Goal: Information Seeking & Learning: Learn about a topic

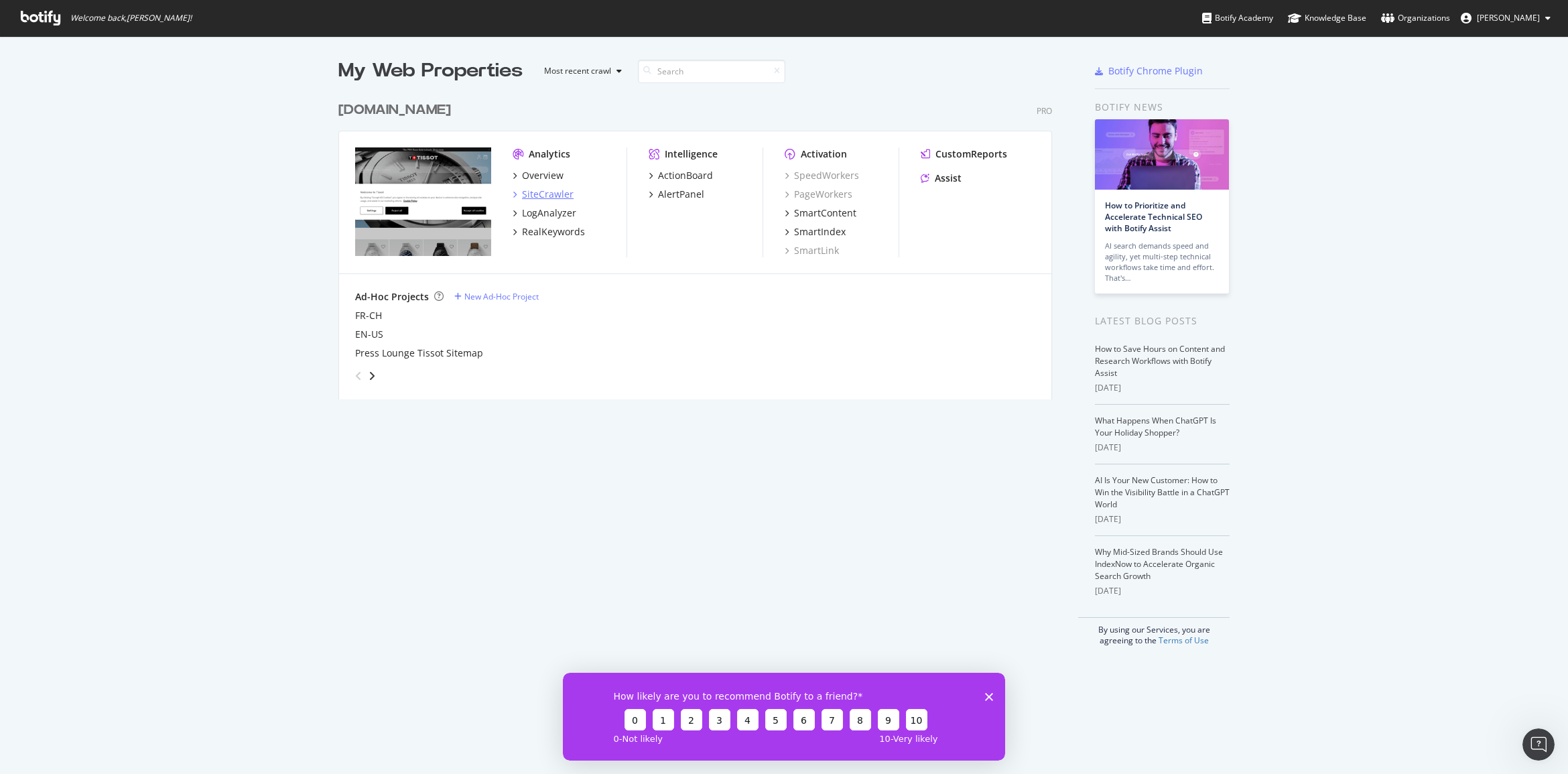
click at [548, 190] on div "SiteCrawler" at bounding box center [548, 194] width 51 height 13
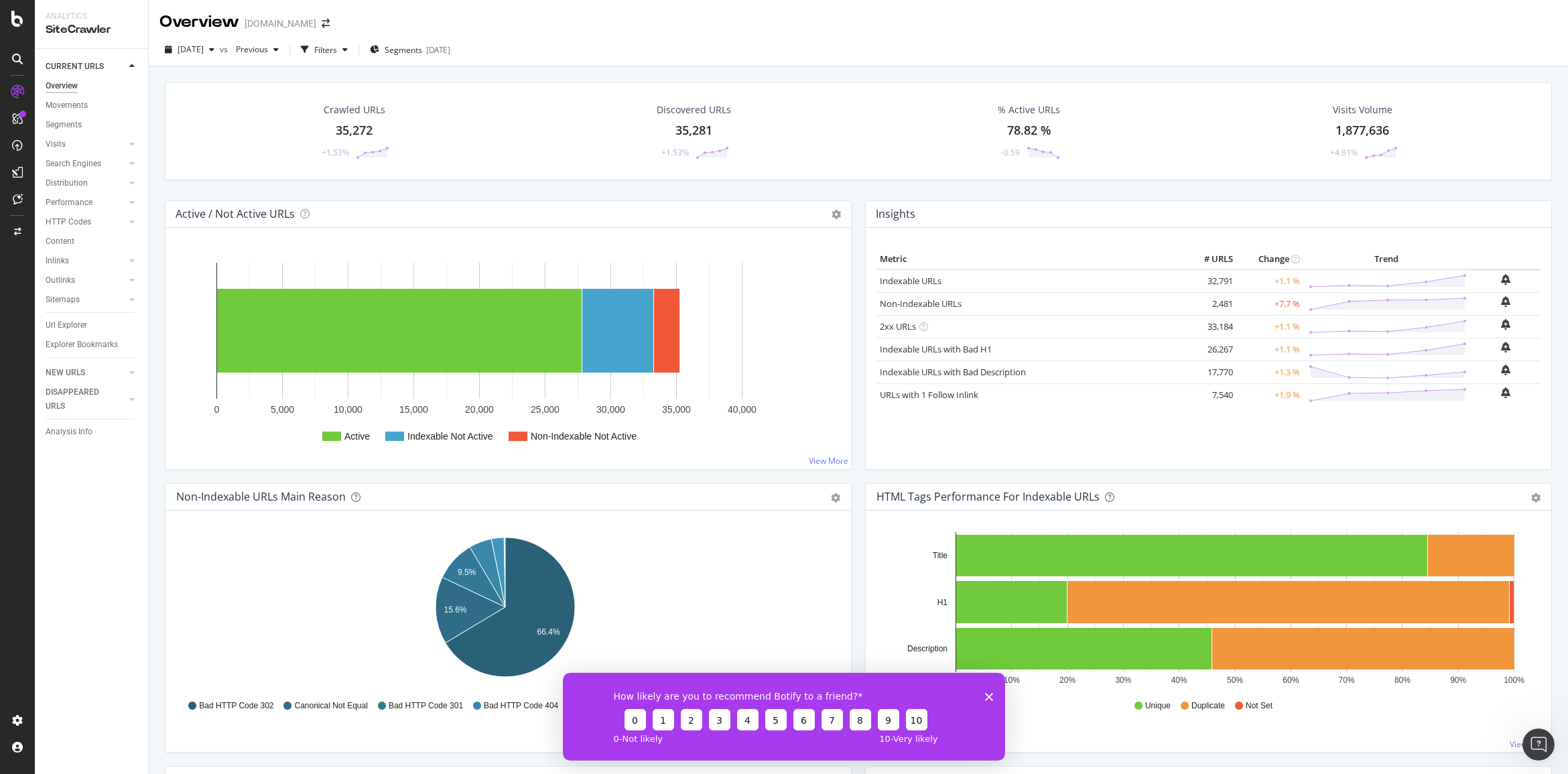
click at [990, 694] on polygon "Close survey" at bounding box center [989, 696] width 8 height 8
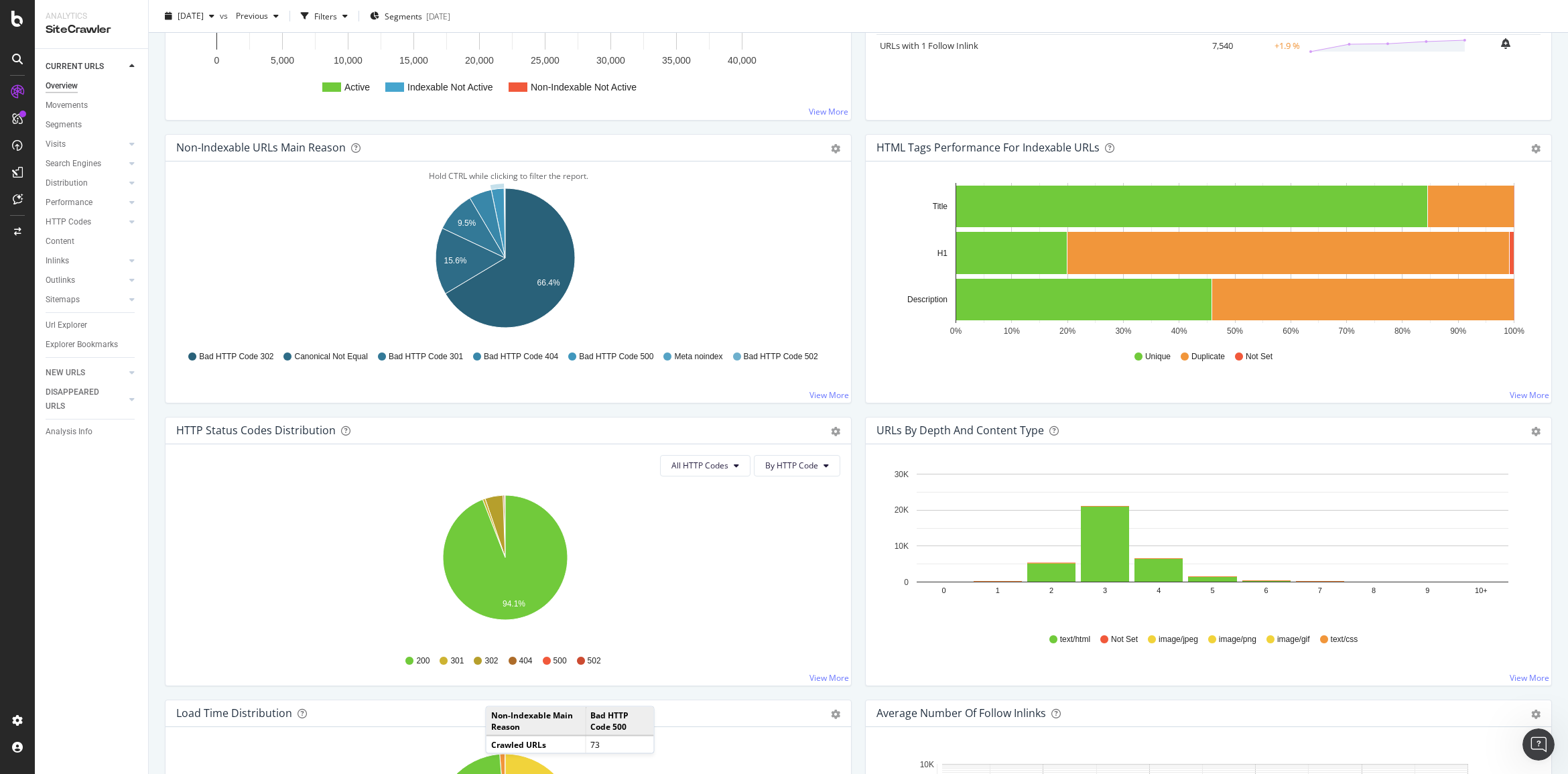
scroll to position [503, 0]
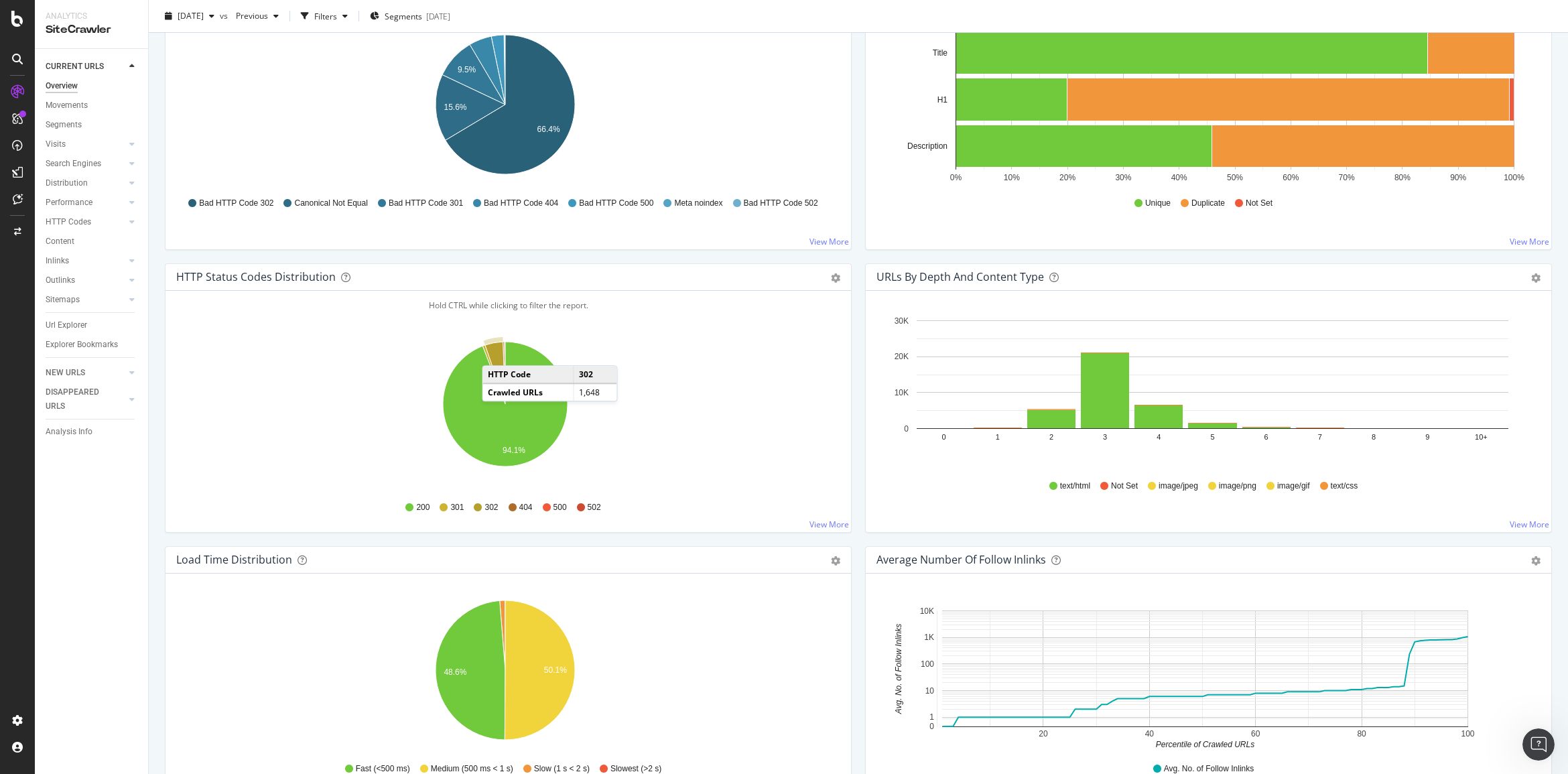
click at [496, 353] on icon "A chart." at bounding box center [495, 373] width 20 height 62
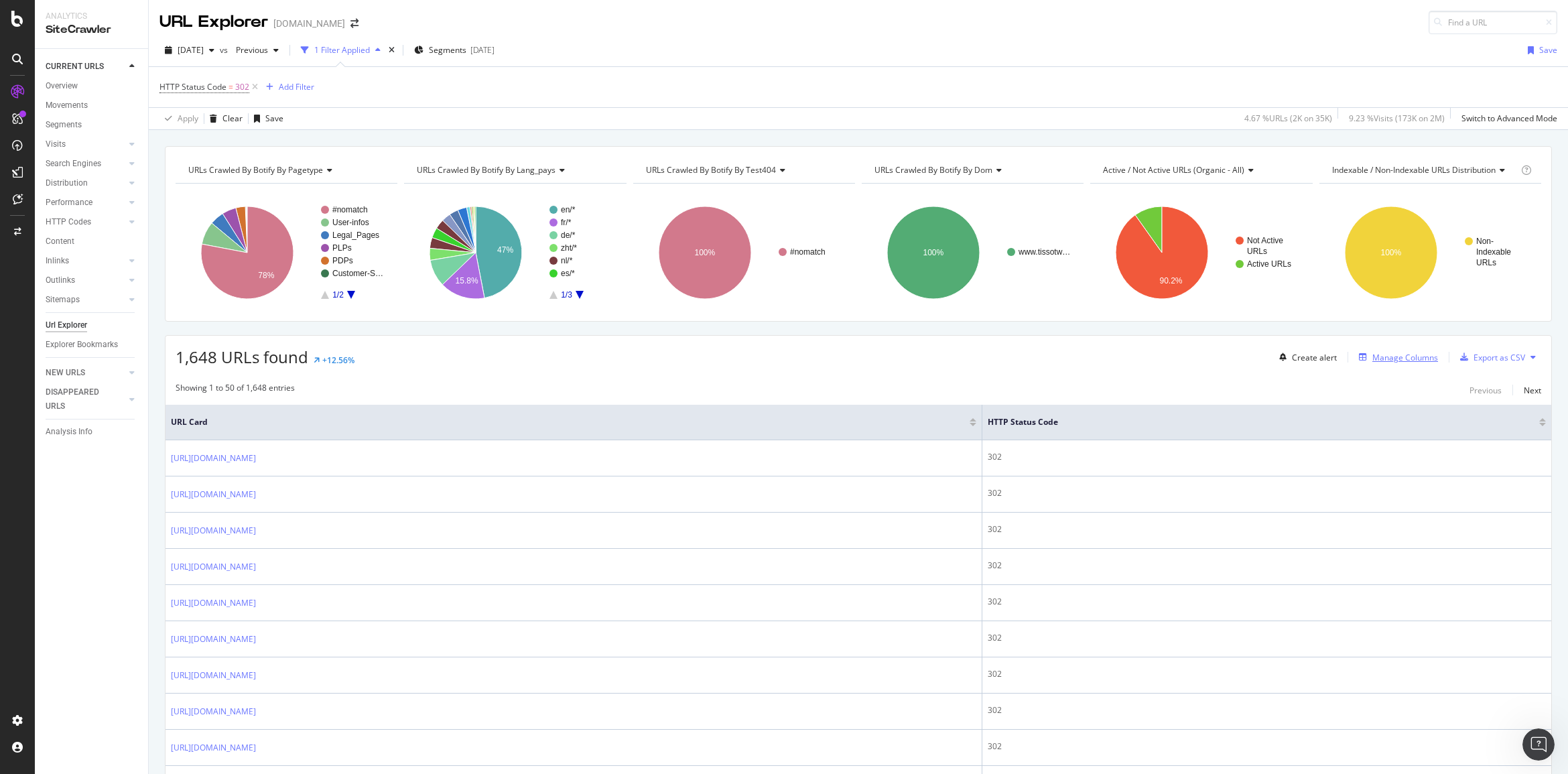
click at [1392, 359] on div "Manage Columns" at bounding box center [1405, 357] width 66 height 11
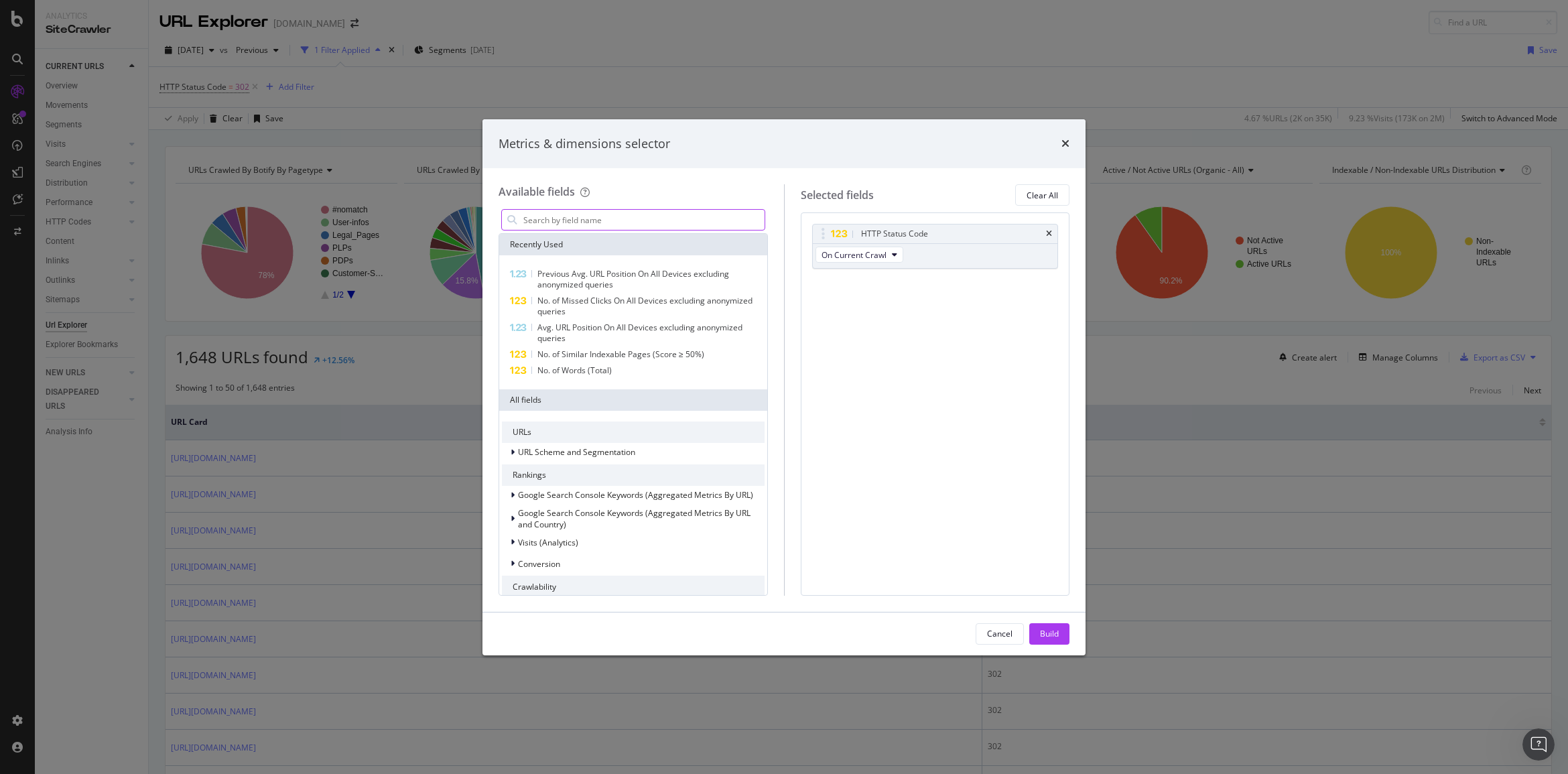
click at [562, 223] on input "modal" at bounding box center [643, 220] width 242 height 20
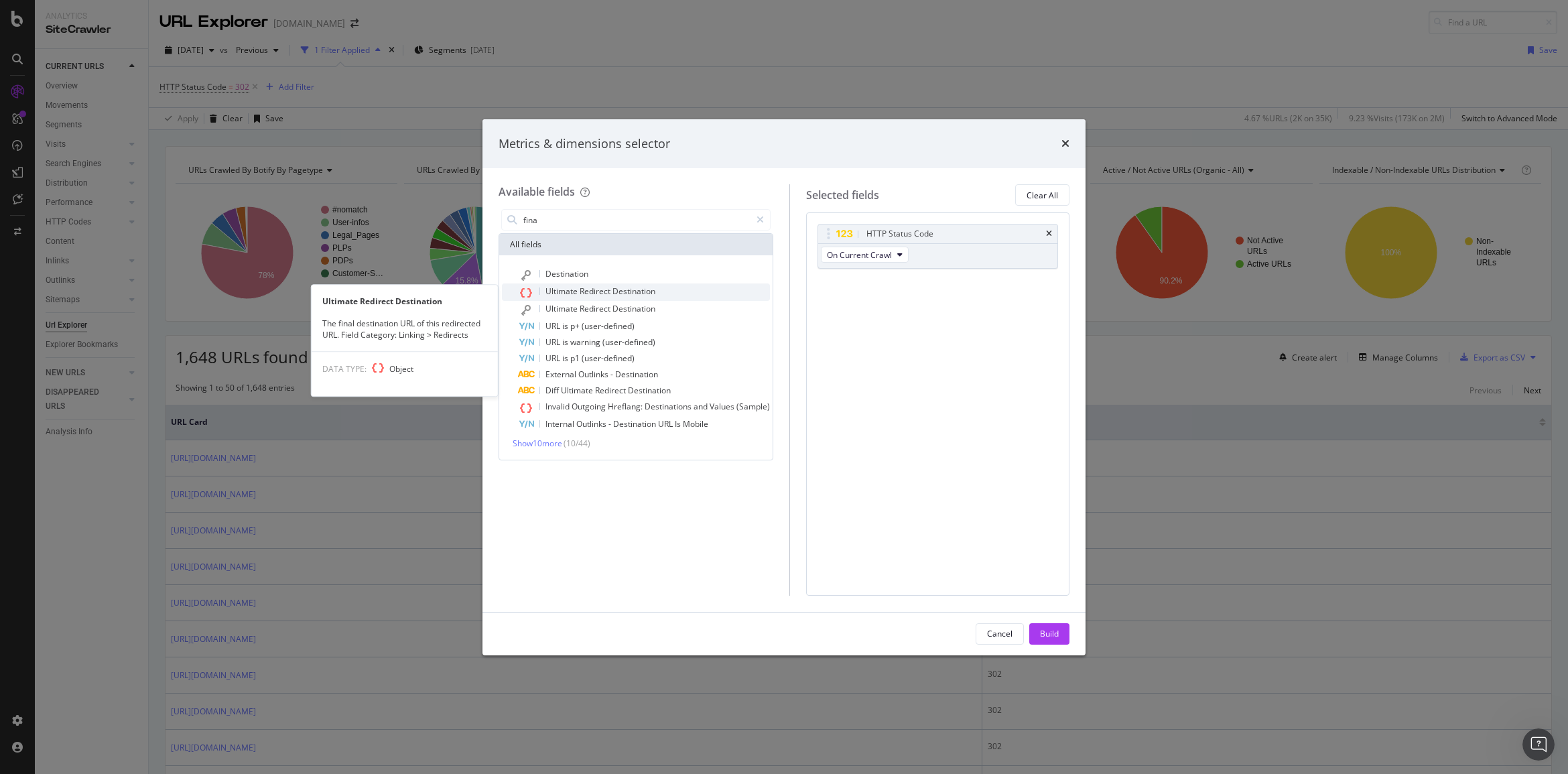
type input "fina"
click at [579, 285] on span "Ultimate" at bounding box center [562, 291] width 35 height 11
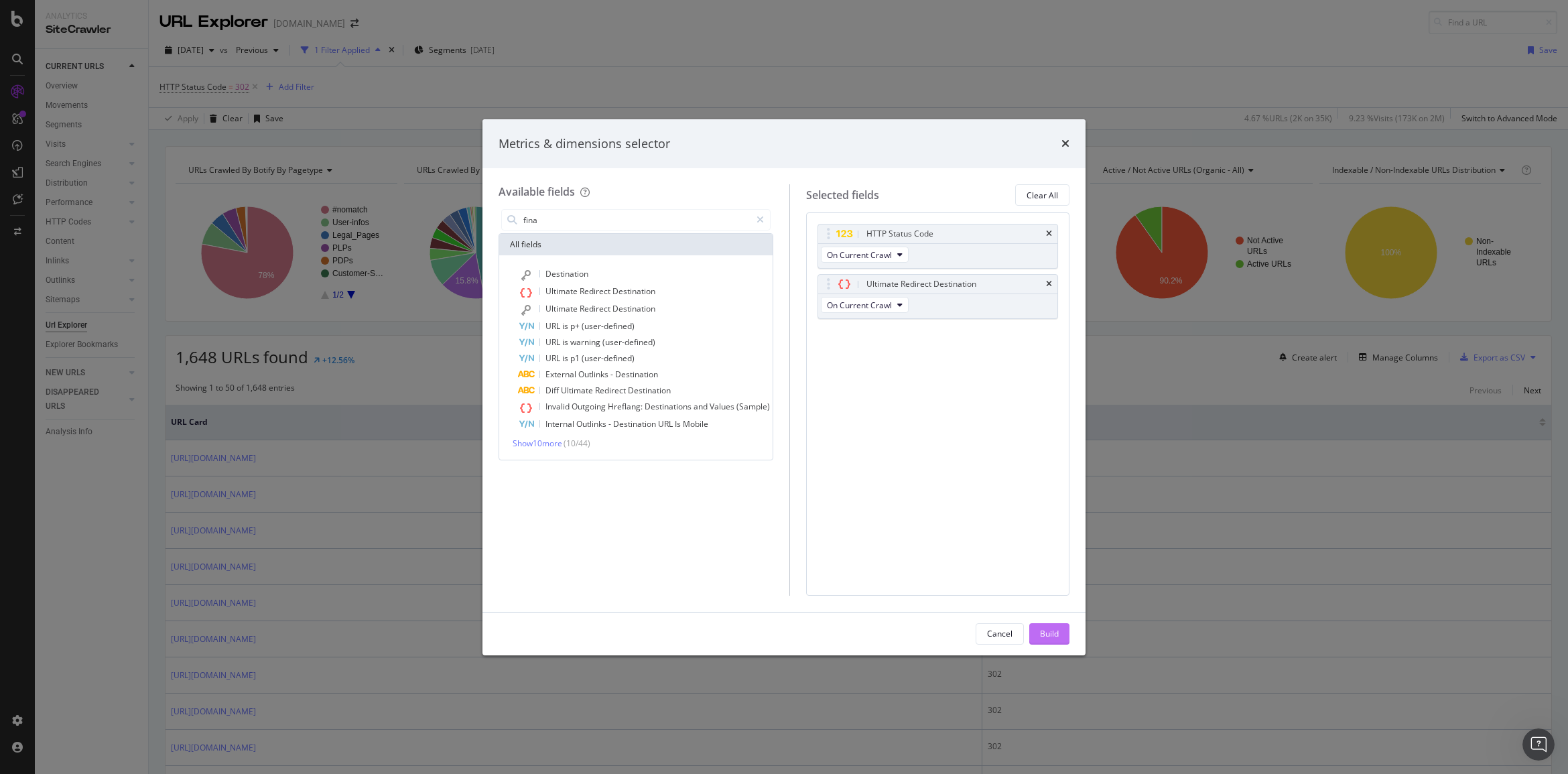
click at [1053, 623] on button "Build" at bounding box center [1049, 634] width 40 height 21
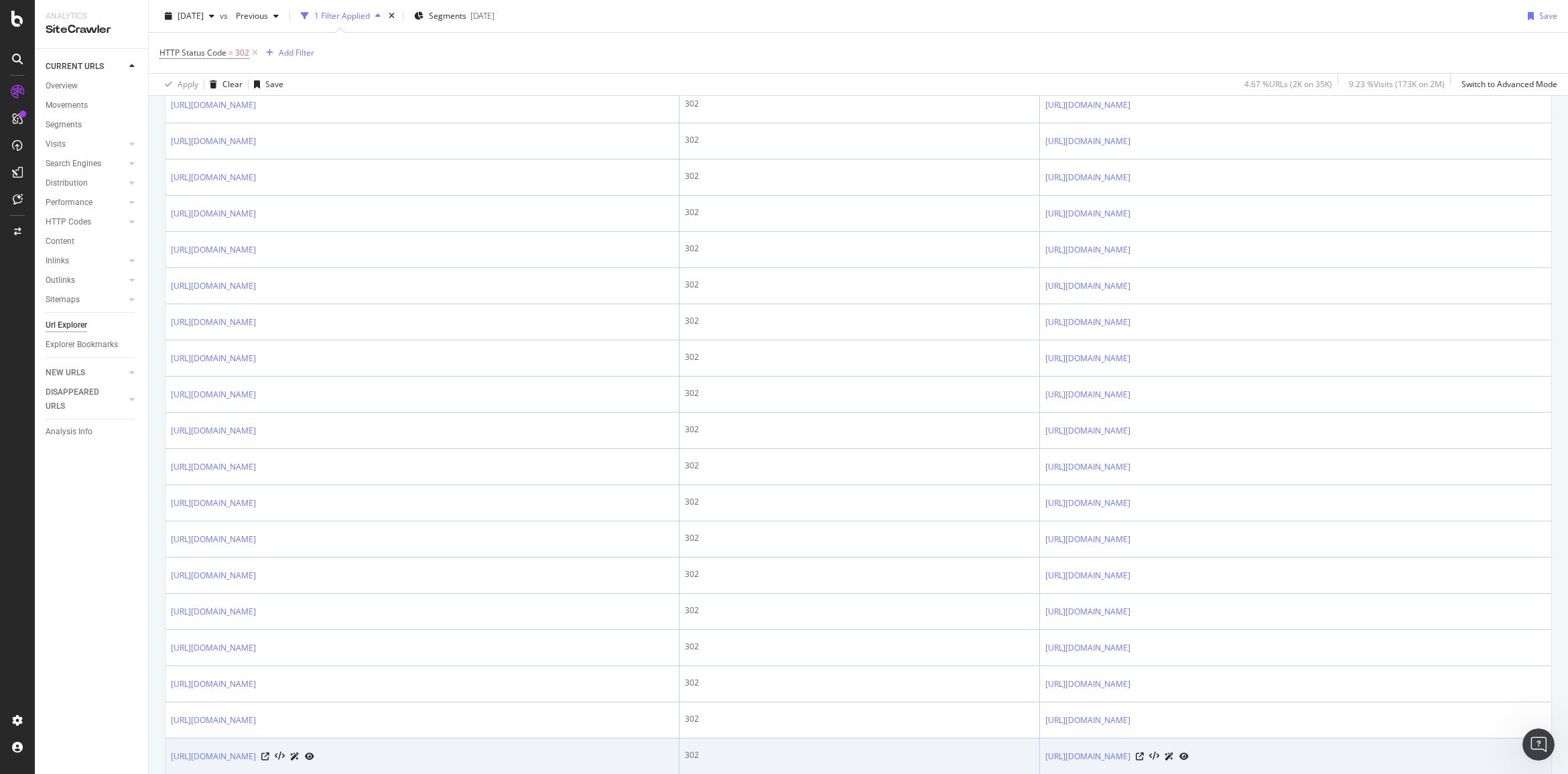
scroll to position [586, 0]
